Goal: Obtain resource: Obtain resource

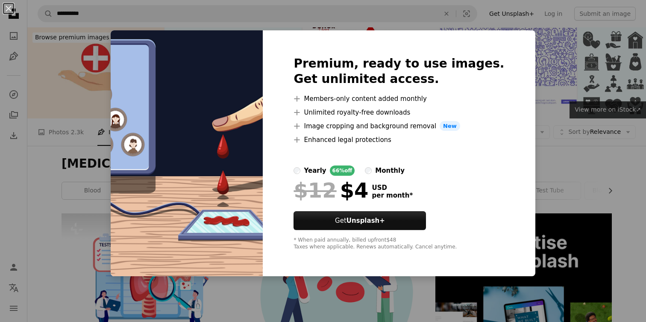
scroll to position [1537, 0]
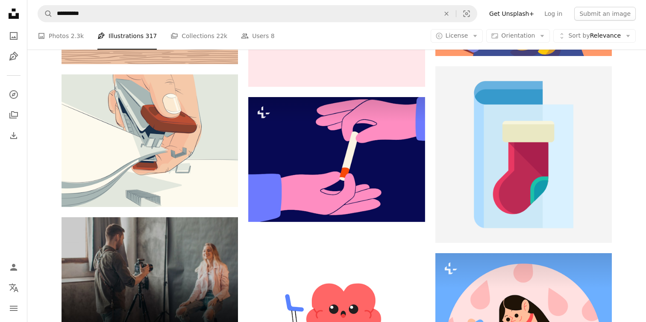
scroll to position [1707, 0]
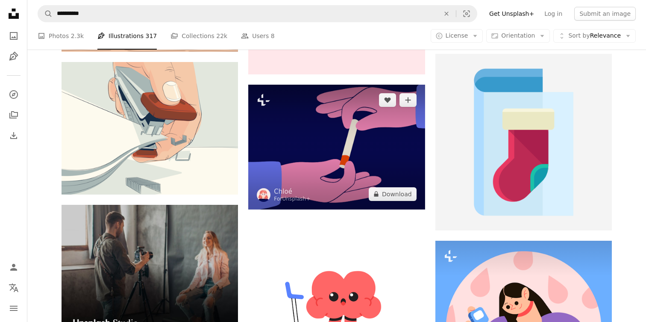
click at [346, 149] on img at bounding box center [336, 147] width 176 height 125
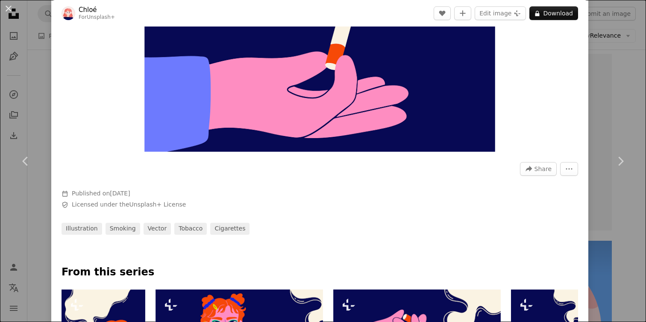
scroll to position [118, 0]
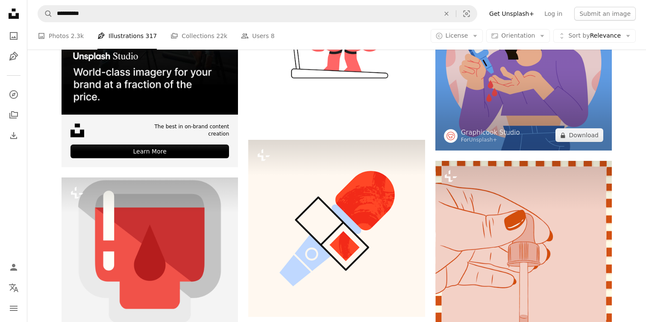
scroll to position [1972, 0]
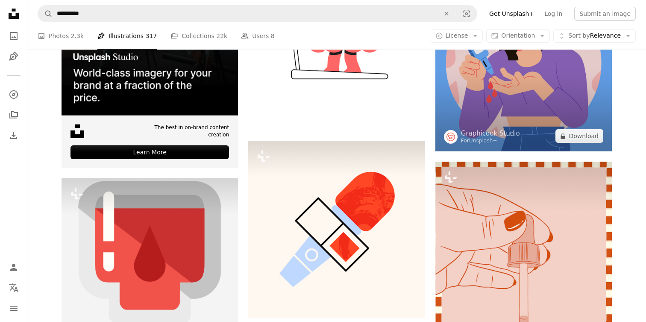
click at [523, 82] on img at bounding box center [523, 63] width 176 height 176
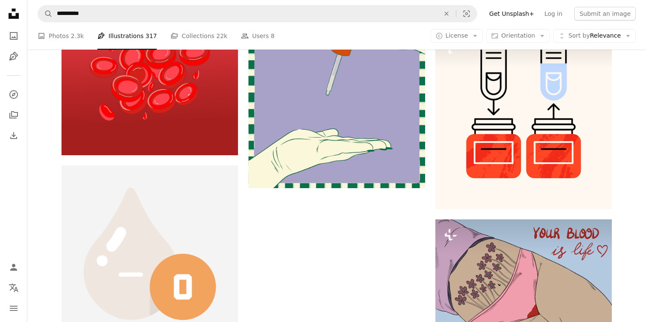
scroll to position [2354, 0]
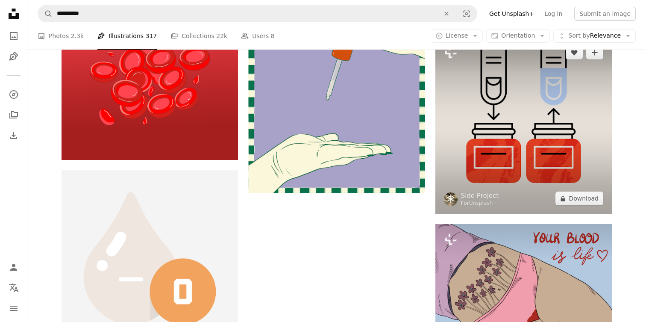
click at [512, 108] on img at bounding box center [523, 125] width 176 height 176
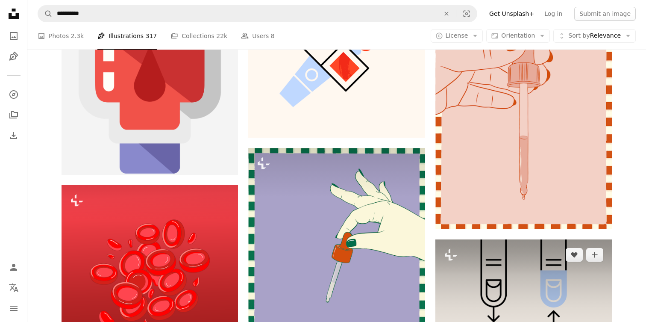
scroll to position [2151, 0]
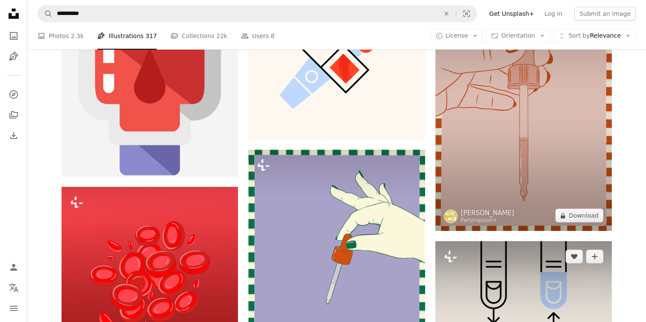
click at [515, 120] on img at bounding box center [523, 106] width 176 height 247
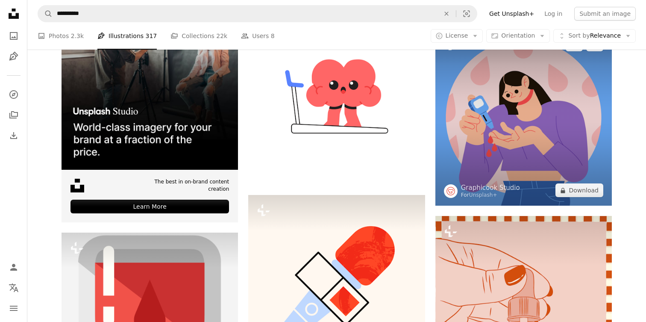
scroll to position [1925, 0]
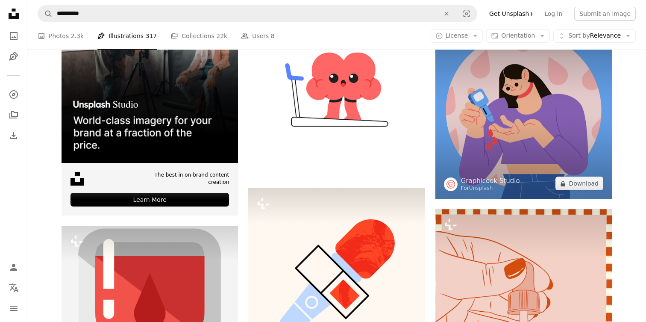
click at [473, 129] on img at bounding box center [523, 110] width 176 height 176
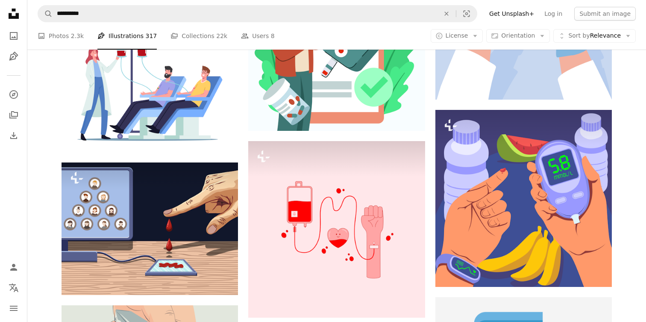
scroll to position [1450, 0]
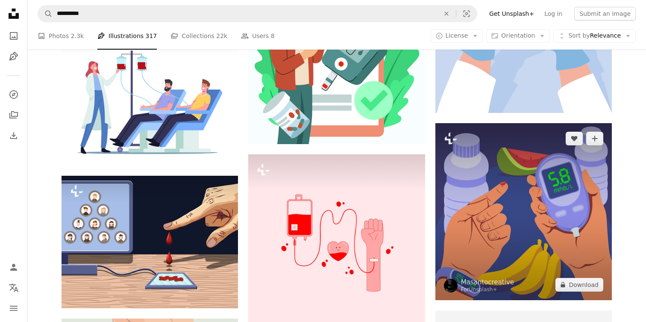
click at [498, 193] on img at bounding box center [523, 211] width 176 height 176
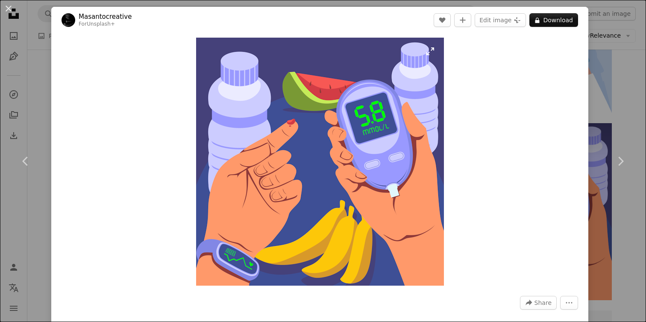
click at [346, 162] on img "Zoom in on this image" at bounding box center [320, 162] width 248 height 248
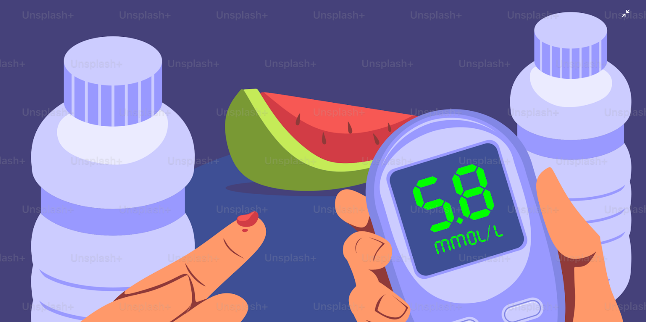
scroll to position [162, 0]
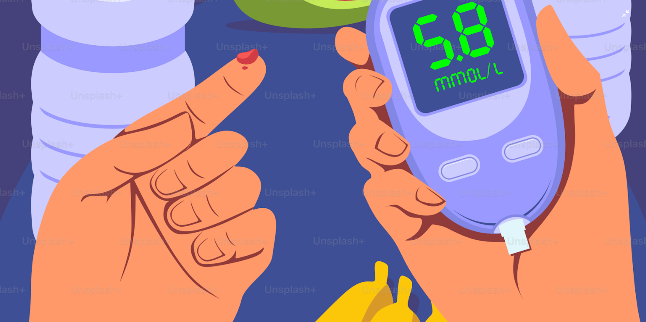
click at [355, 170] on img "Zoom out on this image" at bounding box center [323, 160] width 647 height 647
